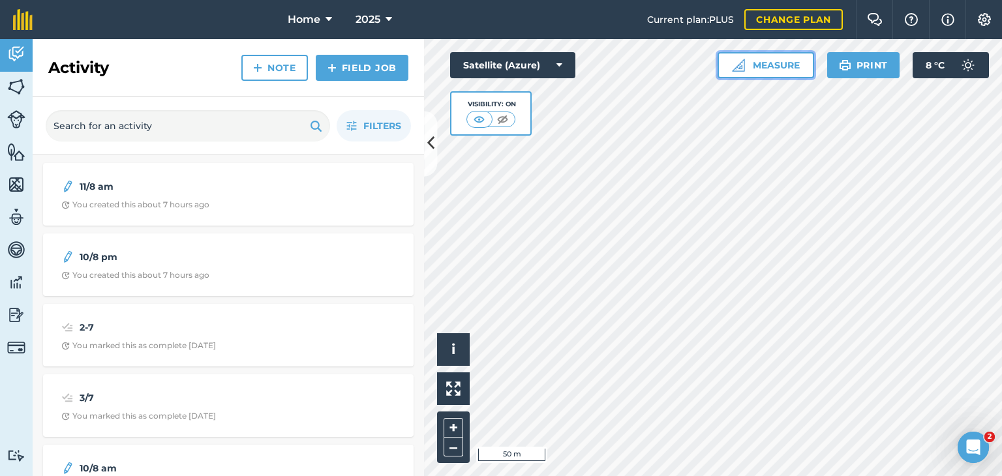
click at [769, 69] on button "Measure" at bounding box center [766, 65] width 97 height 26
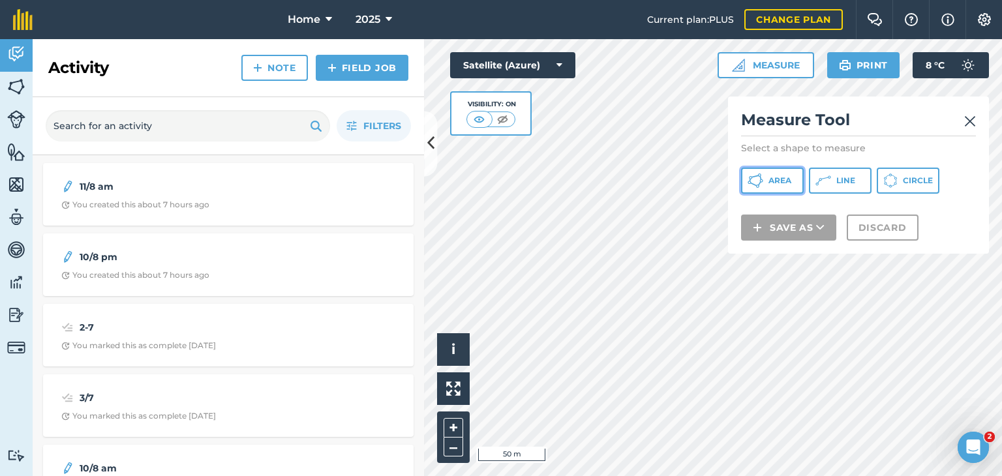
click at [767, 180] on button "Area" at bounding box center [772, 181] width 63 height 26
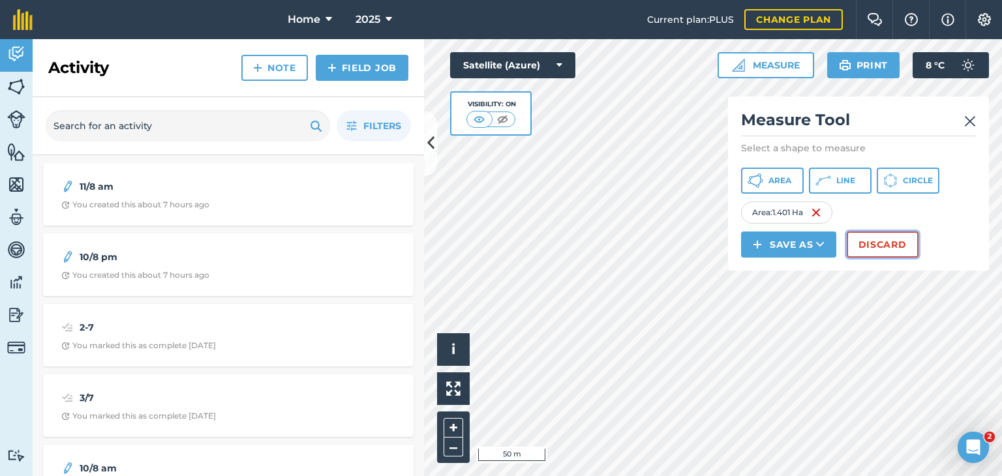
click at [887, 243] on button "Discard" at bounding box center [883, 245] width 72 height 26
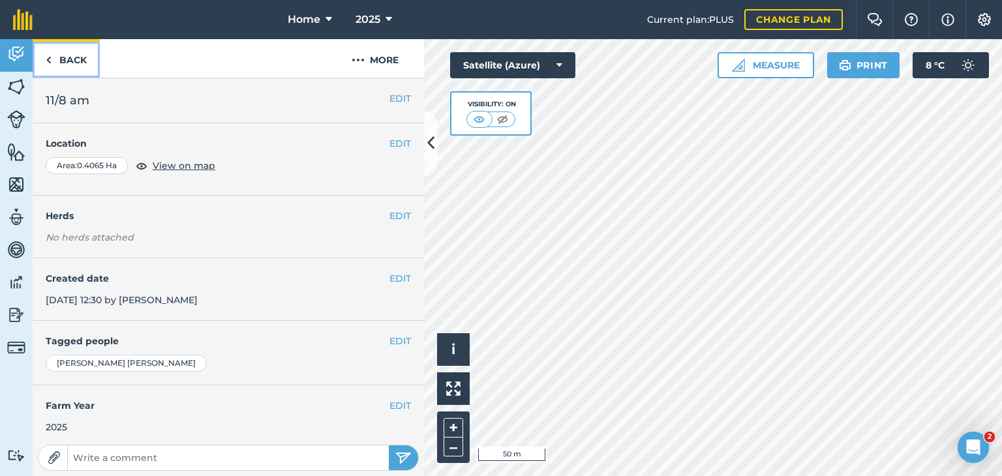
click at [55, 61] on link "Back" at bounding box center [66, 58] width 67 height 38
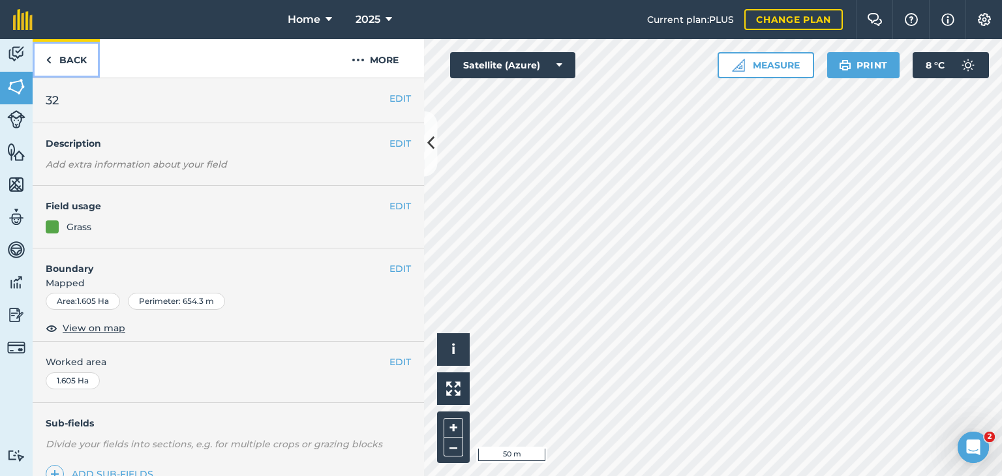
click at [55, 58] on link "Back" at bounding box center [66, 58] width 67 height 38
click at [50, 63] on img at bounding box center [49, 60] width 6 height 16
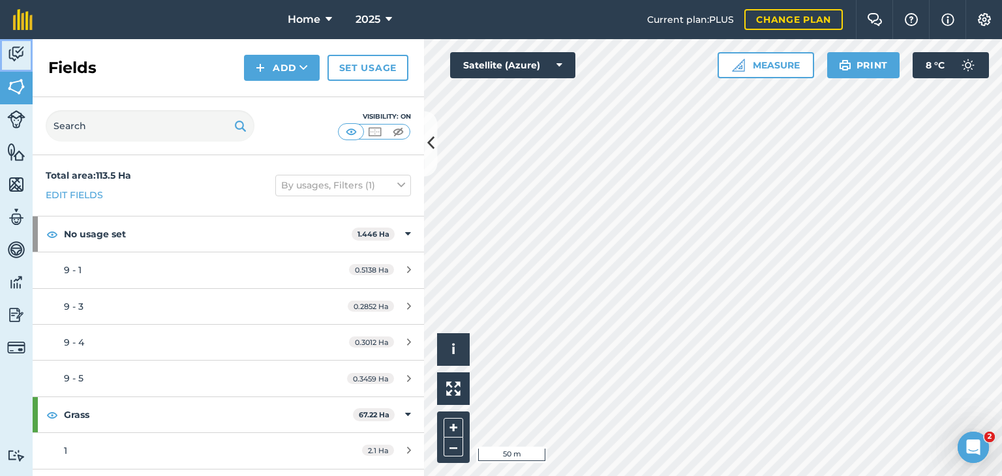
click at [8, 42] on link "Activity" at bounding box center [16, 55] width 33 height 33
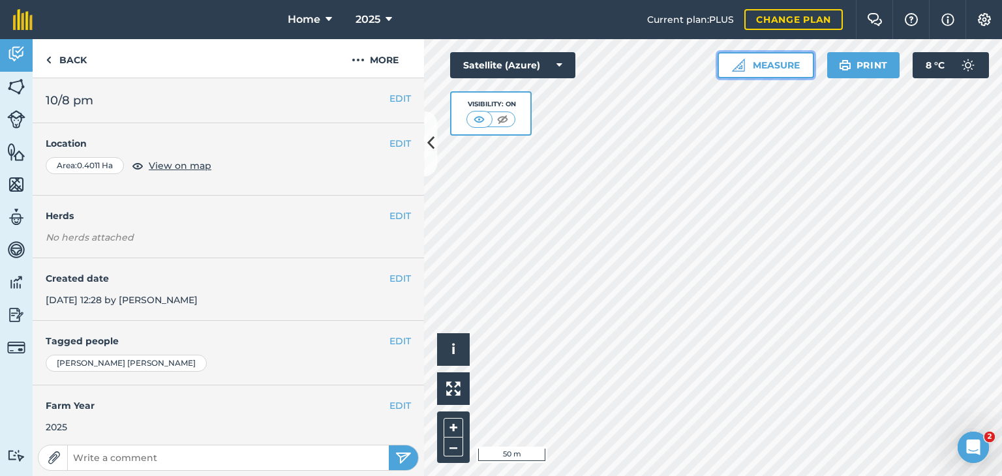
click at [771, 69] on button "Measure" at bounding box center [766, 65] width 97 height 26
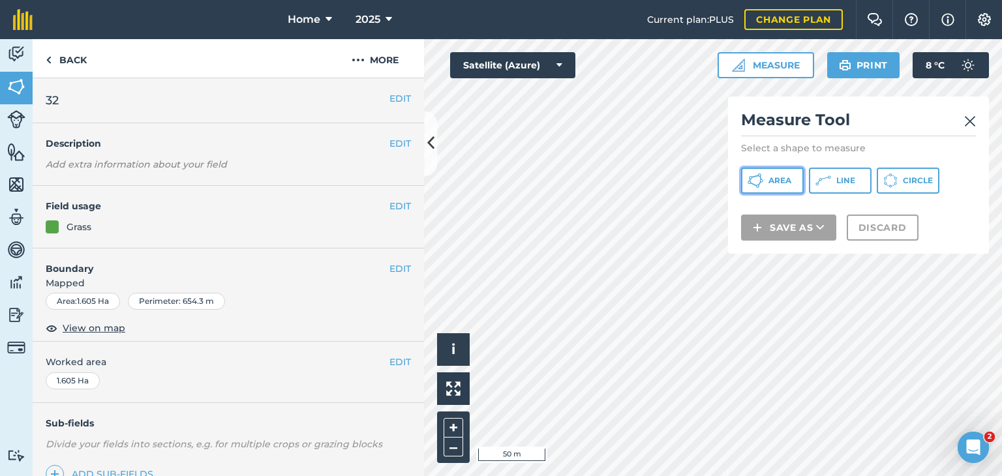
click at [764, 175] on button "Area" at bounding box center [772, 181] width 63 height 26
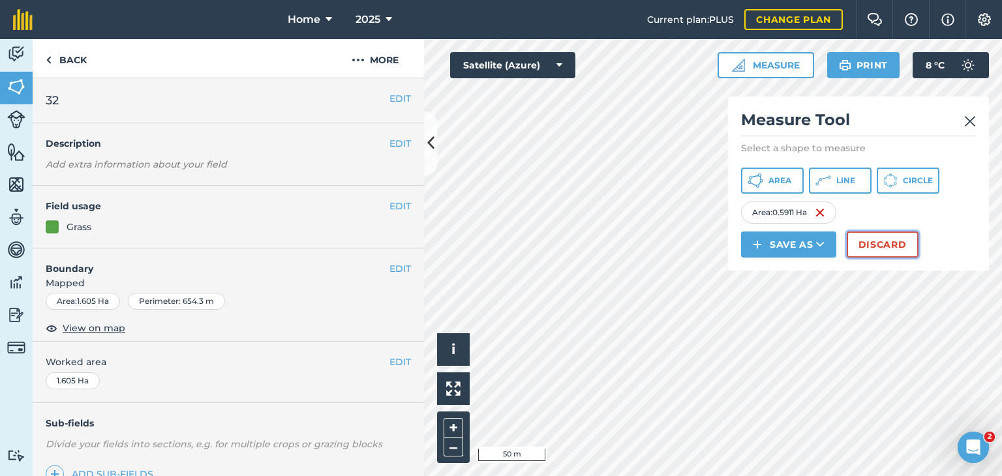
click at [897, 243] on button "Discard" at bounding box center [883, 245] width 72 height 26
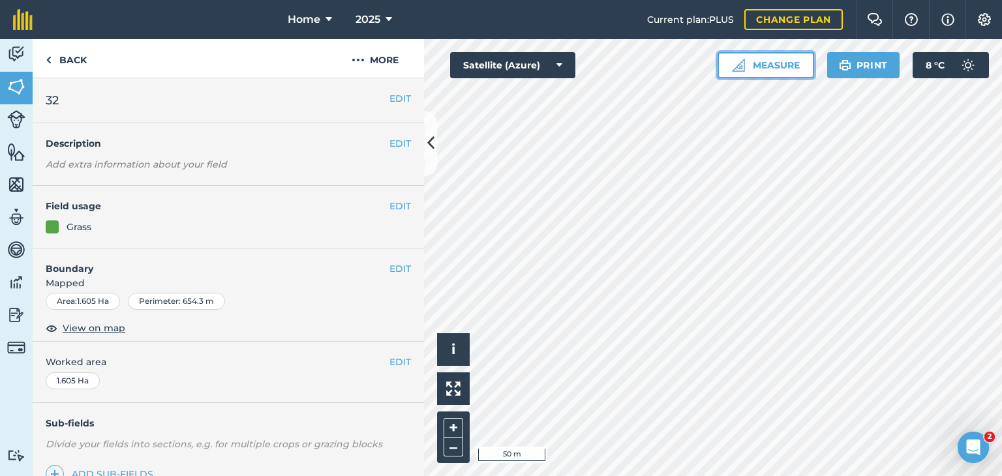
click at [762, 66] on button "Measure" at bounding box center [766, 65] width 97 height 26
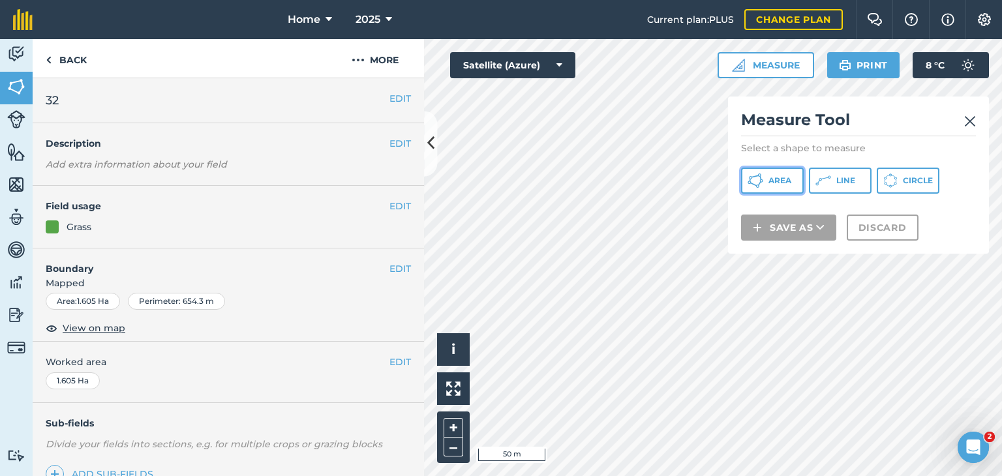
click at [770, 185] on button "Area" at bounding box center [772, 181] width 63 height 26
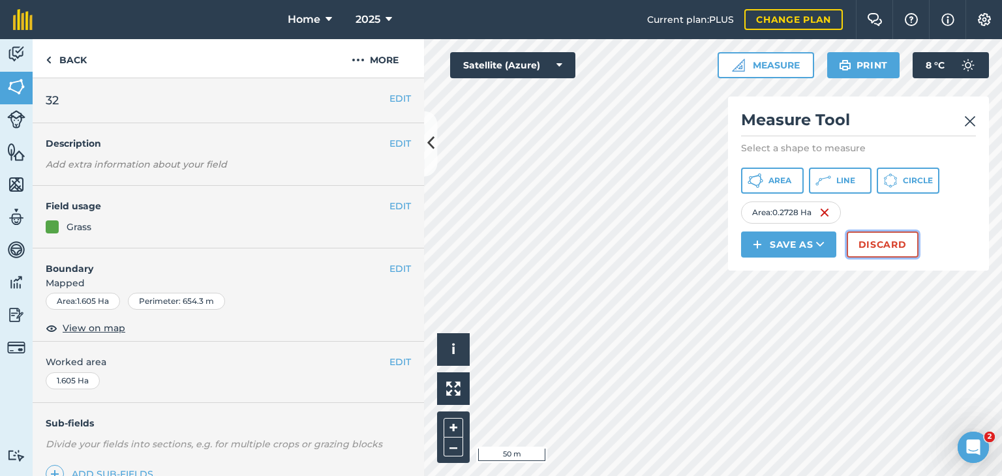
click at [891, 247] on button "Discard" at bounding box center [883, 245] width 72 height 26
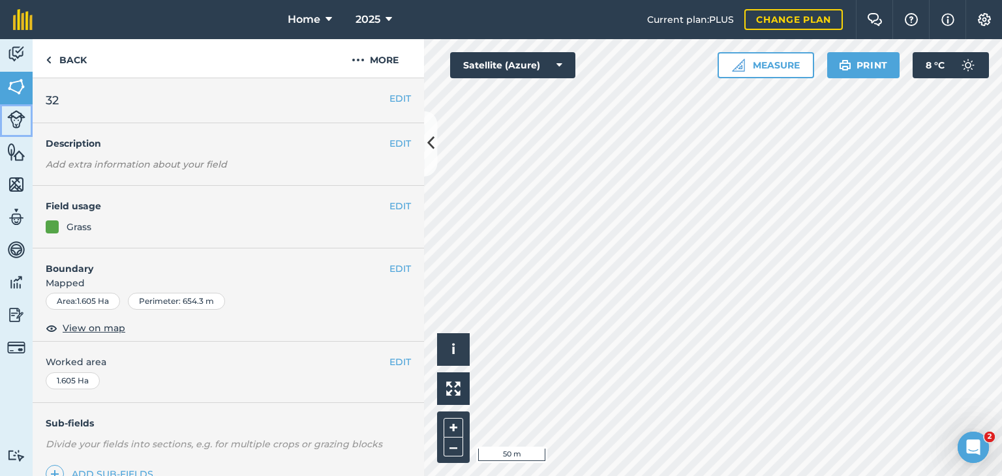
click at [12, 116] on img at bounding box center [16, 119] width 18 height 18
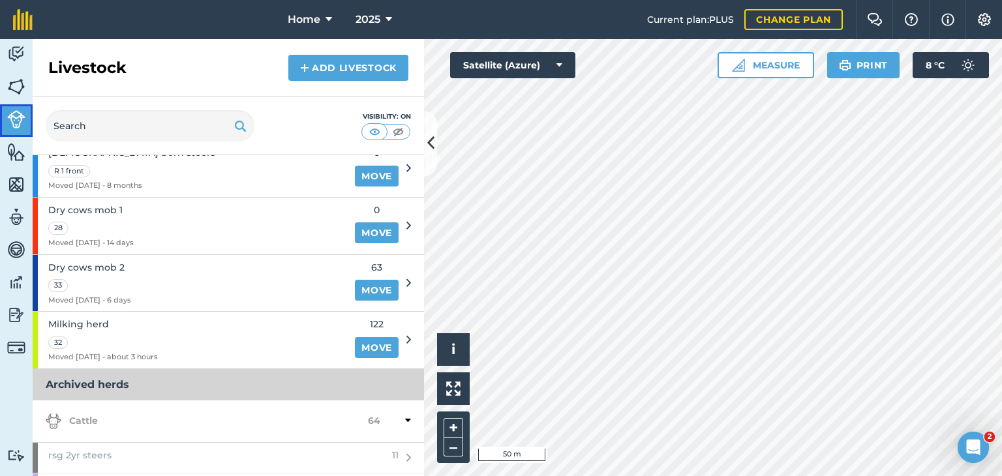
scroll to position [261, 0]
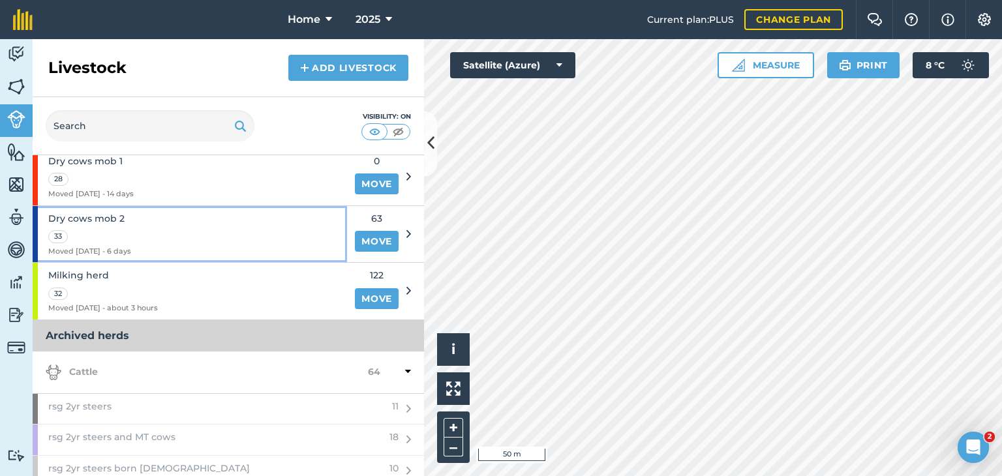
click at [314, 228] on div "Dry cows mob 2 33 Moved 04/08/25 - 6 days" at bounding box center [190, 234] width 314 height 57
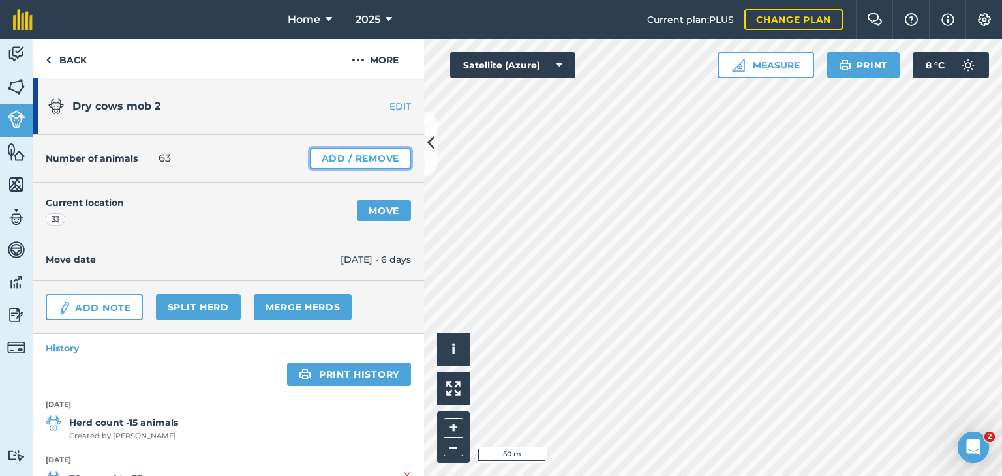
click at [373, 159] on link "Add / Remove" at bounding box center [360, 158] width 101 height 21
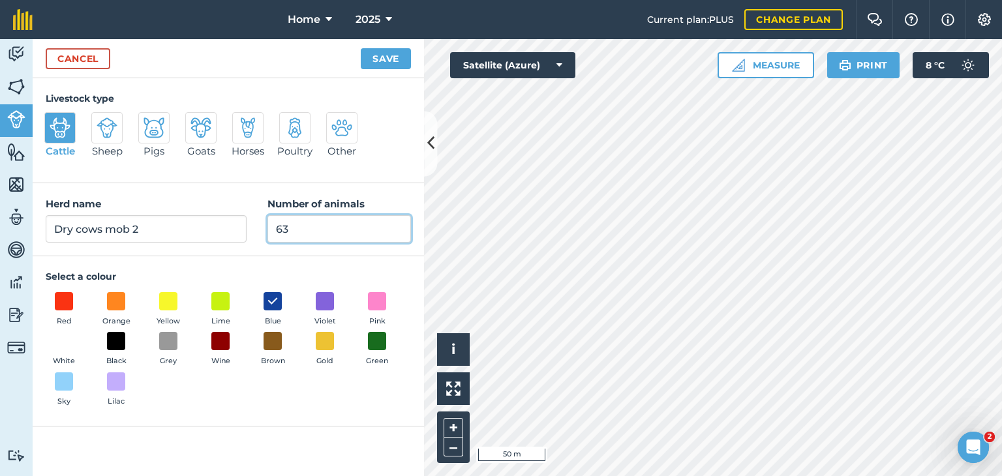
click at [290, 227] on input "63" at bounding box center [339, 228] width 144 height 27
type input "6"
type input "58"
click at [399, 57] on button "Save" at bounding box center [386, 58] width 50 height 21
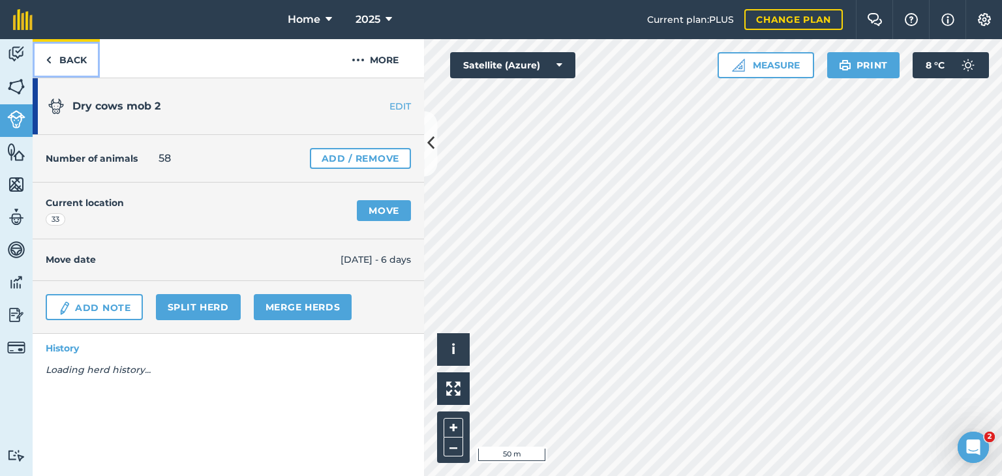
click at [70, 58] on link "Back" at bounding box center [66, 58] width 67 height 38
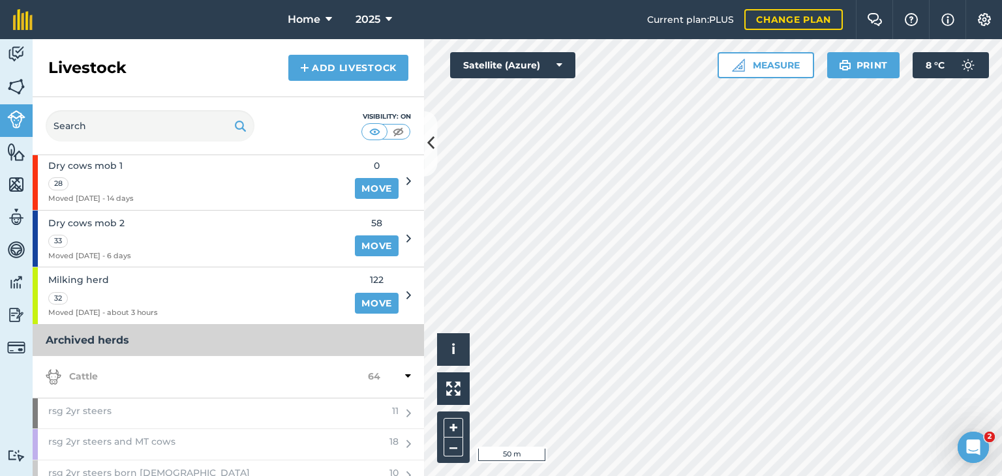
scroll to position [235, 0]
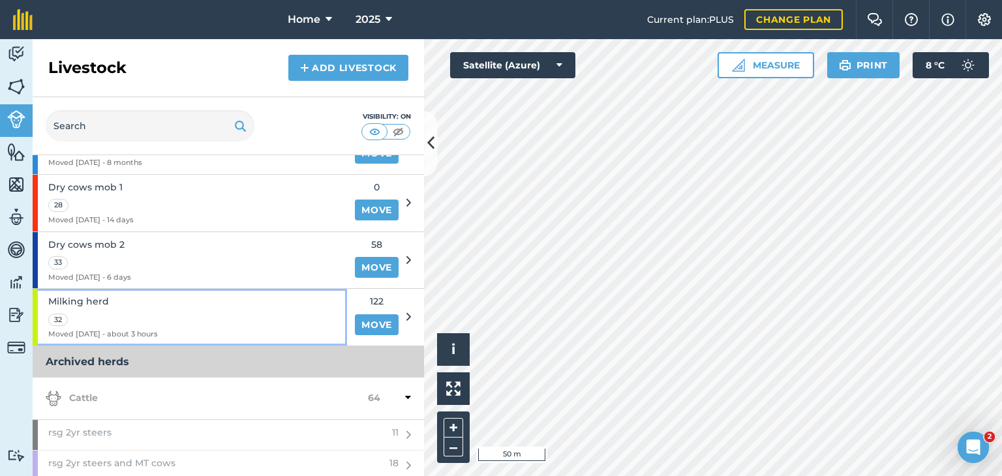
click at [275, 311] on div "Milking herd 32 Moved 10/08/25 - about 3 hours" at bounding box center [190, 317] width 314 height 57
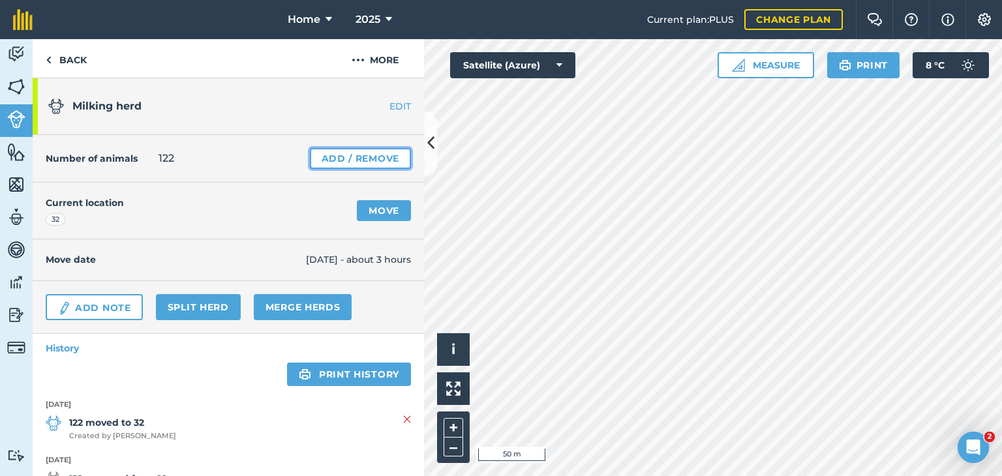
click at [318, 160] on link "Add / Remove" at bounding box center [360, 158] width 101 height 21
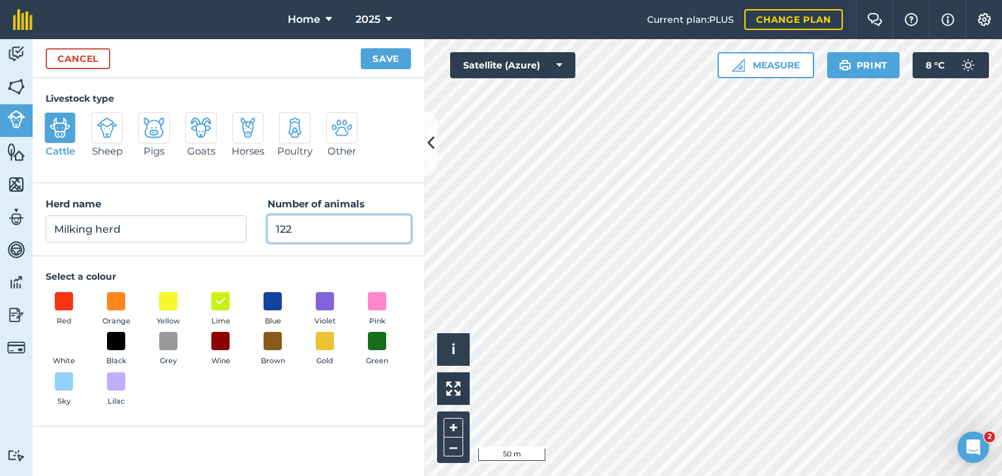
click at [303, 229] on input "122" at bounding box center [339, 228] width 144 height 27
type input "127"
click at [386, 56] on button "Save" at bounding box center [386, 58] width 50 height 21
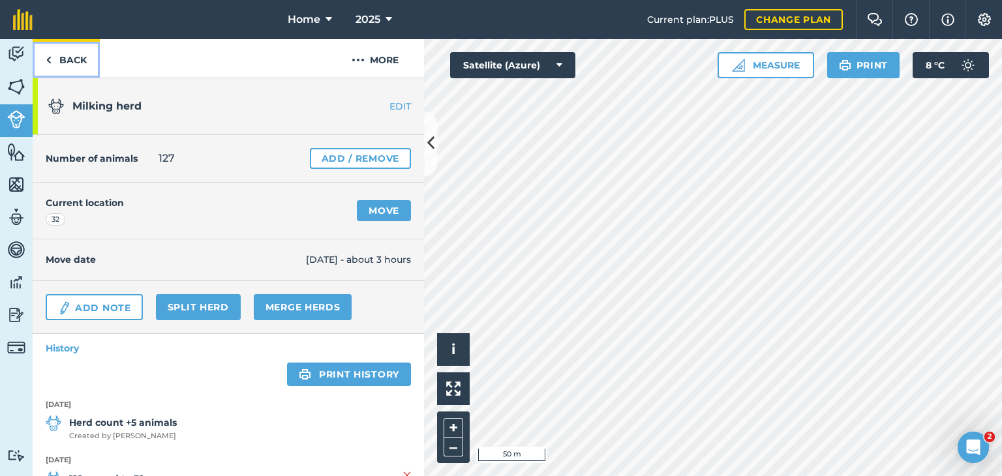
click at [54, 62] on link "Back" at bounding box center [66, 58] width 67 height 38
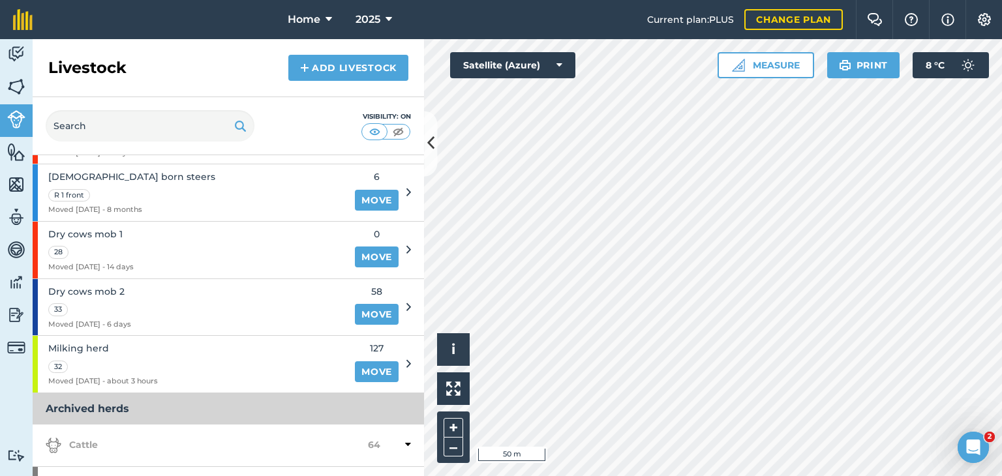
scroll to position [196, 0]
